Goal: Transaction & Acquisition: Purchase product/service

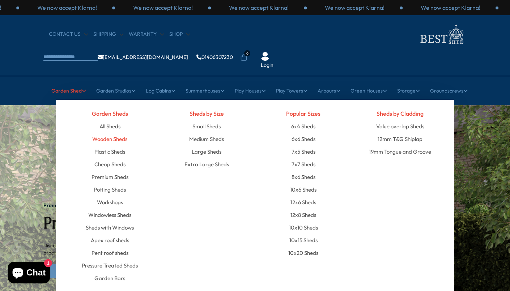
click at [102, 133] on link "Wooden Sheds" at bounding box center [109, 139] width 35 height 13
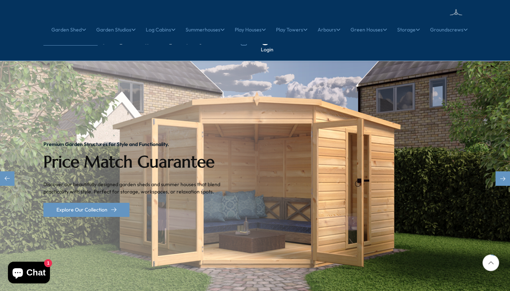
scroll to position [321, 0]
